Goal: Task Accomplishment & Management: Manage account settings

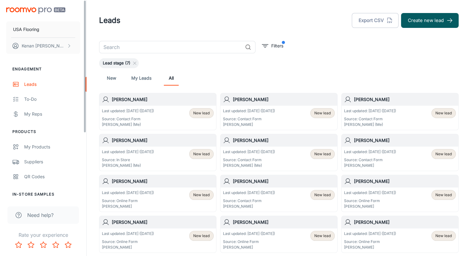
click at [341, 71] on div "New My Leads All" at bounding box center [279, 78] width 350 height 15
click at [122, 63] on span "Lead stage (7)" at bounding box center [116, 63] width 35 height 6
click at [135, 64] on icon at bounding box center [134, 63] width 5 height 5
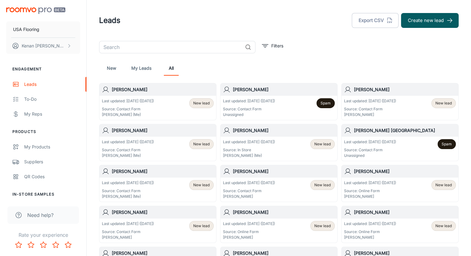
click at [275, 71] on div "New My Leads All" at bounding box center [279, 68] width 350 height 15
click at [274, 19] on div "Leads Export CSV Create new lead" at bounding box center [279, 20] width 360 height 16
click at [246, 102] on p "Last updated: Sep 4 (1 days ago)" at bounding box center [249, 101] width 52 height 6
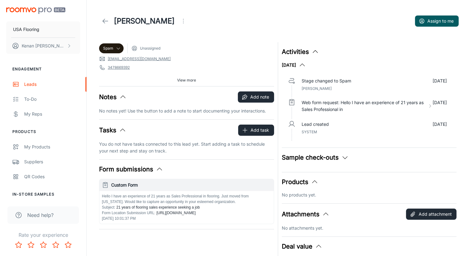
click at [176, 80] on button "View more" at bounding box center [187, 80] width 24 height 9
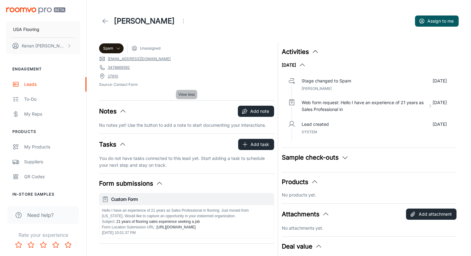
click at [182, 94] on span "View less" at bounding box center [186, 95] width 16 height 6
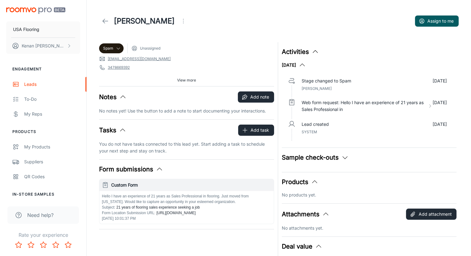
click at [169, 77] on div "View more" at bounding box center [186, 80] width 175 height 9
click at [170, 78] on div "View more" at bounding box center [186, 80] width 175 height 9
click at [175, 83] on button "View more" at bounding box center [187, 80] width 24 height 9
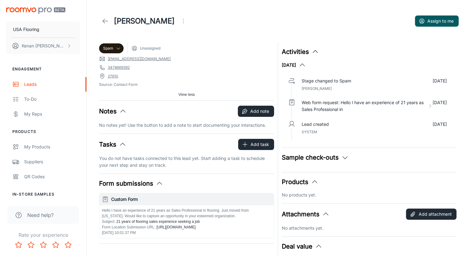
click at [180, 37] on header "Suresh balakrishnan Assign to me" at bounding box center [279, 21] width 375 height 42
click at [105, 18] on icon at bounding box center [105, 20] width 7 height 7
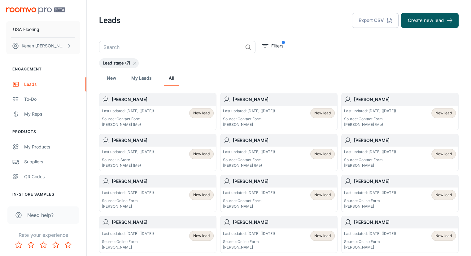
click at [194, 67] on div "Lead stage (7)" at bounding box center [279, 63] width 360 height 10
